Goal: Task Accomplishment & Management: Manage account settings

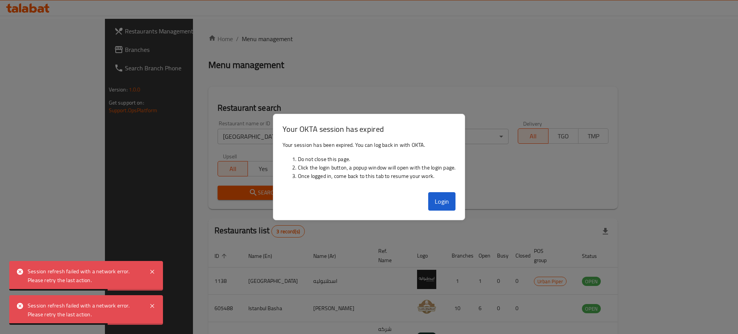
scroll to position [48, 0]
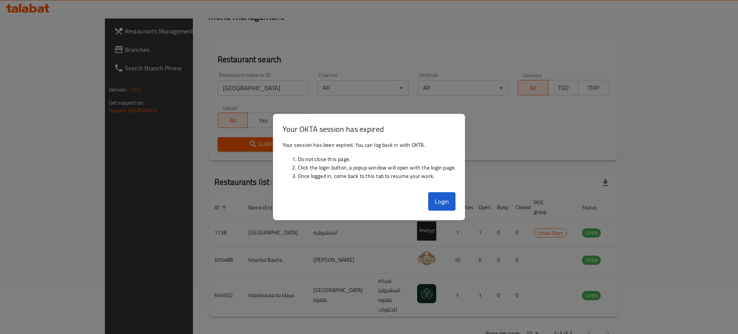
click at [108, 125] on div at bounding box center [369, 167] width 738 height 334
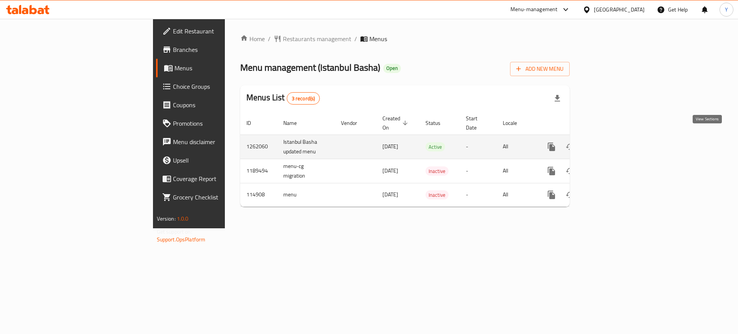
click at [612, 142] on icon "enhanced table" at bounding box center [606, 146] width 9 height 9
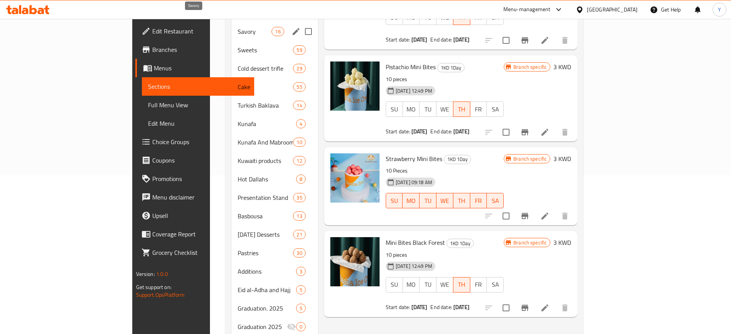
scroll to position [31, 0]
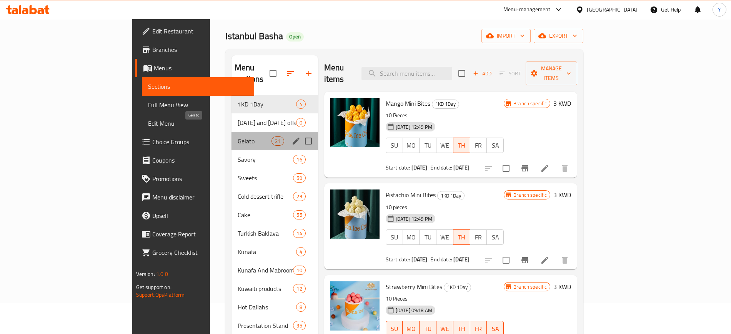
click at [238, 136] on span "Gelato" at bounding box center [255, 140] width 34 height 9
